Goal: Download file/media

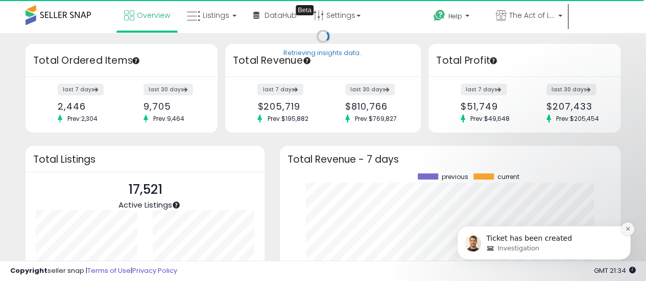
click at [626, 226] on icon "Dismiss notification" at bounding box center [628, 229] width 6 height 6
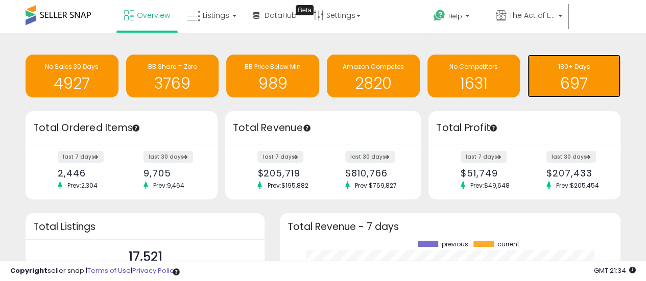
click at [579, 75] on h1 "697" at bounding box center [574, 83] width 83 height 17
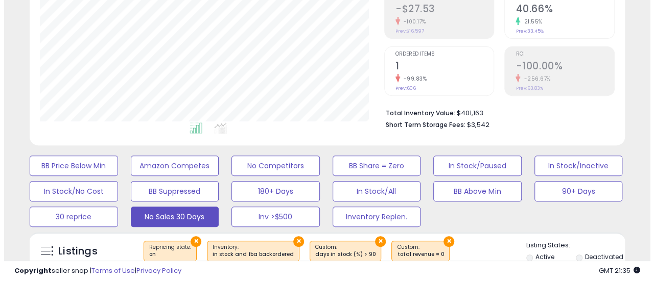
scroll to position [267, 0]
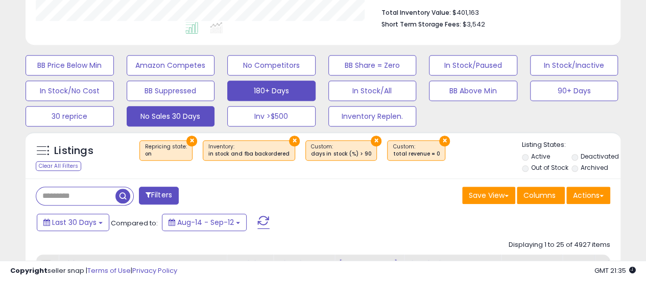
click at [250, 87] on button "180+ Days" at bounding box center [271, 91] width 88 height 20
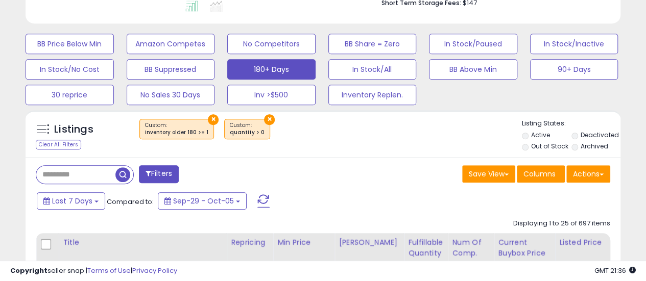
scroll to position [288, 0]
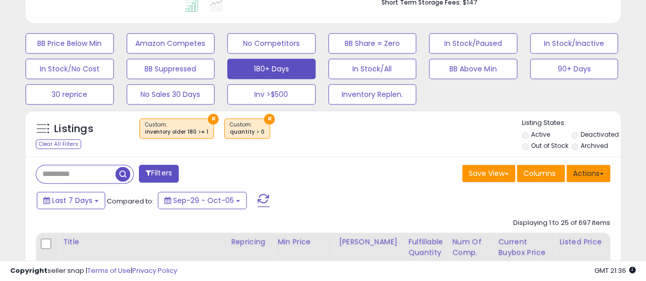
click at [582, 171] on button "Actions" at bounding box center [588, 173] width 44 height 17
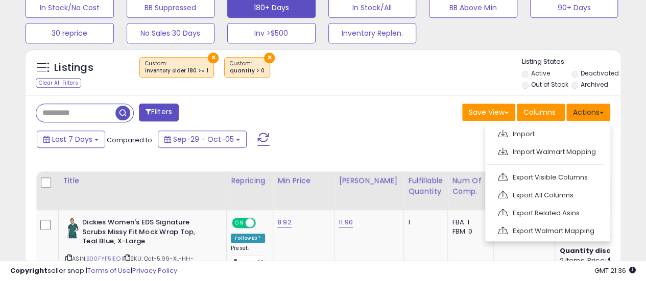
scroll to position [350, 0]
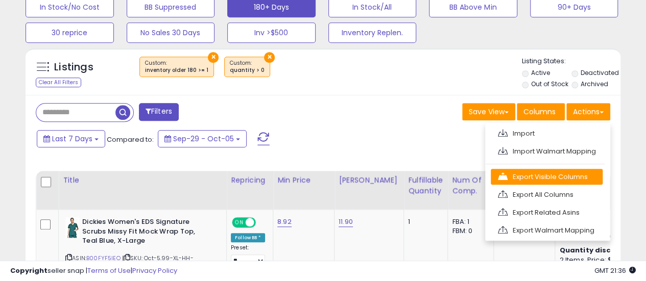
click at [560, 171] on link "Export Visible Columns" at bounding box center [547, 177] width 112 height 16
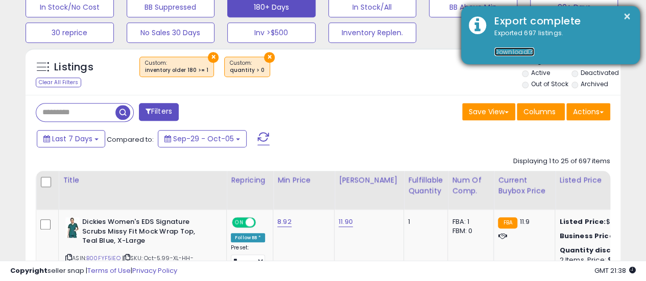
click at [516, 51] on link "Download" at bounding box center [514, 51] width 40 height 9
click at [625, 15] on button "×" at bounding box center [627, 16] width 8 height 13
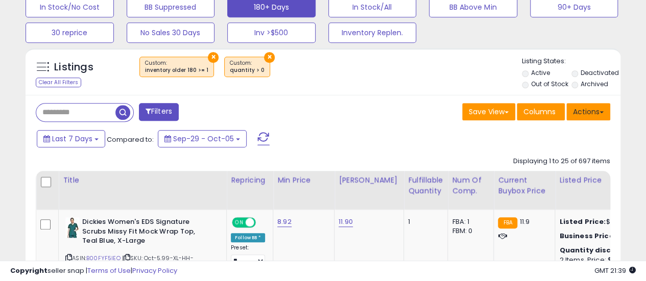
click at [583, 115] on button "Actions" at bounding box center [588, 111] width 44 height 17
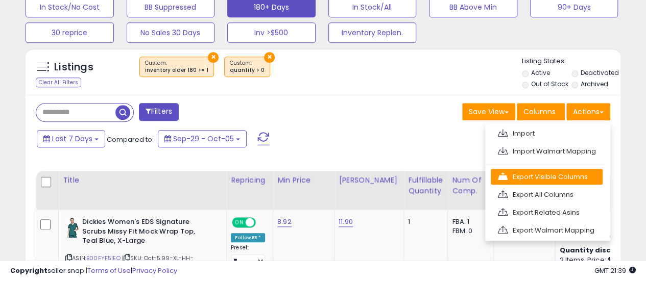
click at [534, 176] on link "Export Visible Columns" at bounding box center [547, 177] width 112 height 16
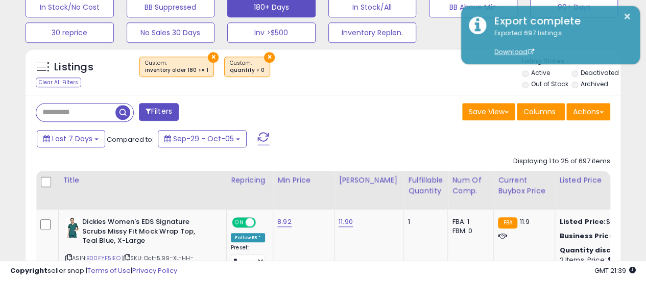
click at [394, 135] on div "Last 7 Days Compared to: Sep-29 - Oct-05" at bounding box center [249, 140] width 431 height 23
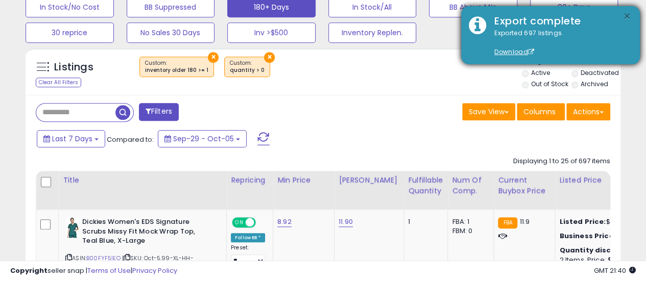
click at [627, 13] on button "×" at bounding box center [627, 16] width 8 height 13
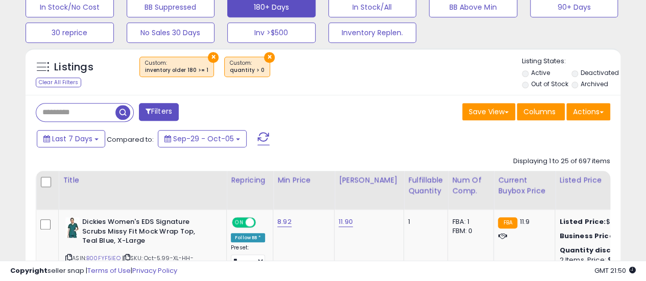
click at [369, 131] on div "Last 7 Days Compared to: Sep-29 - Oct-05" at bounding box center [249, 140] width 431 height 23
